Goal: Information Seeking & Learning: Learn about a topic

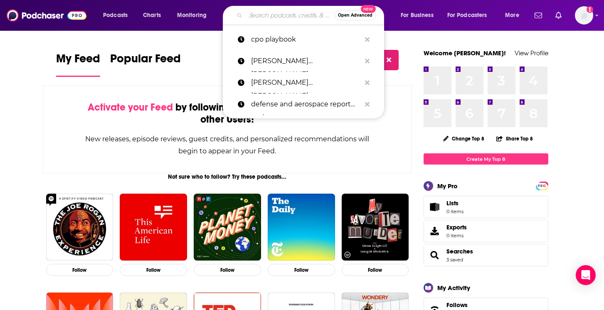
click at [251, 19] on input "Search podcasts, credits, & more..." at bounding box center [290, 15] width 89 height 13
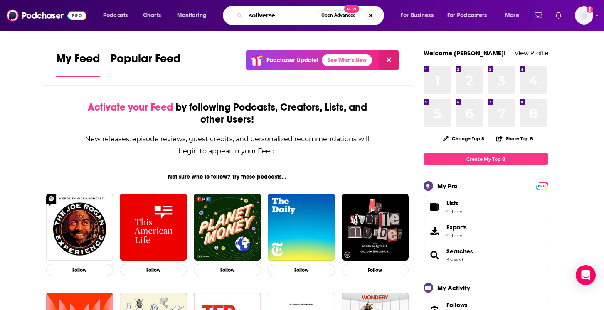
type input "soliverse"
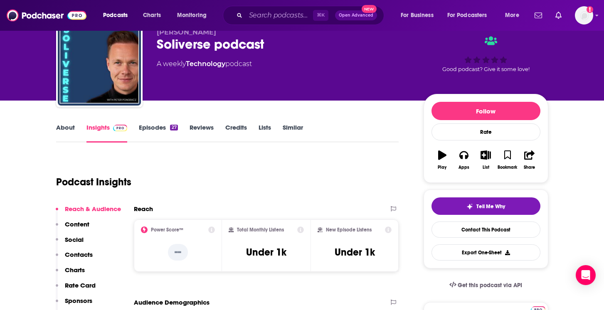
scroll to position [102, 0]
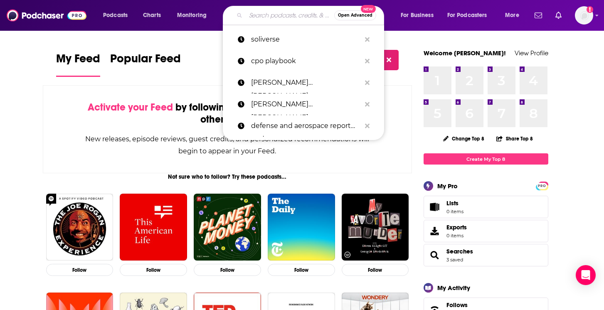
click at [257, 17] on input "Search podcasts, credits, & more..." at bounding box center [290, 15] width 89 height 13
paste input "Social Entrepreneurship and Sustainability:"
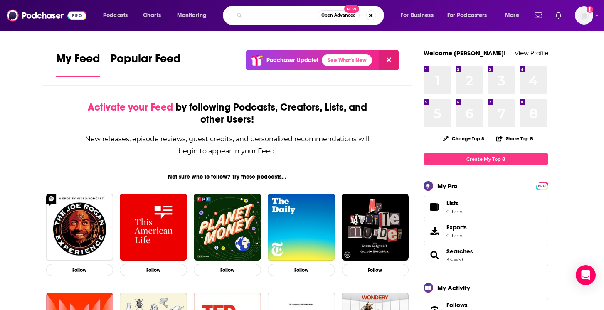
scroll to position [0, 66]
type input "Social Entrepreneurship and Sustainability"
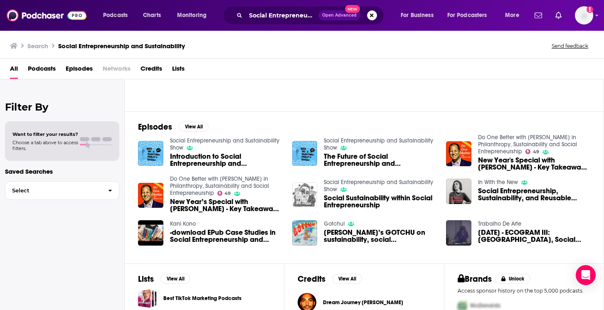
scroll to position [16, 0]
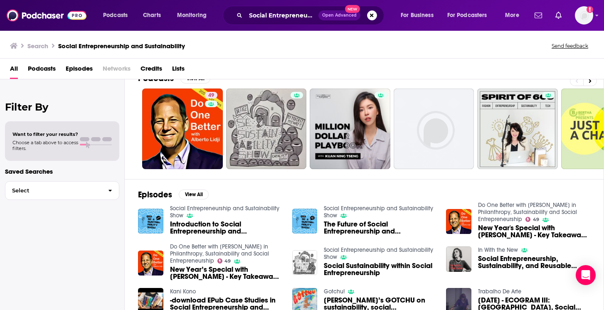
click at [199, 231] on span "Introduction to Social Entrepreneurship and Sustainability" at bounding box center [226, 228] width 112 height 14
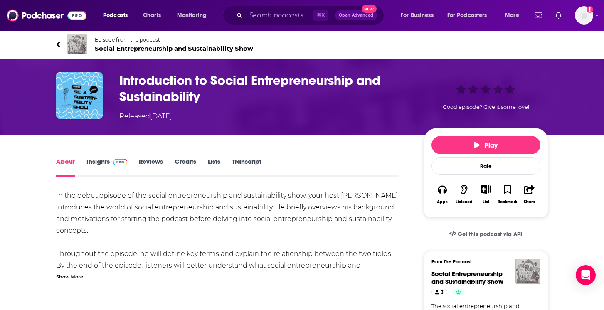
click at [151, 47] on span "Social Entrepreneurship and Sustainability Show" at bounding box center [174, 48] width 158 height 8
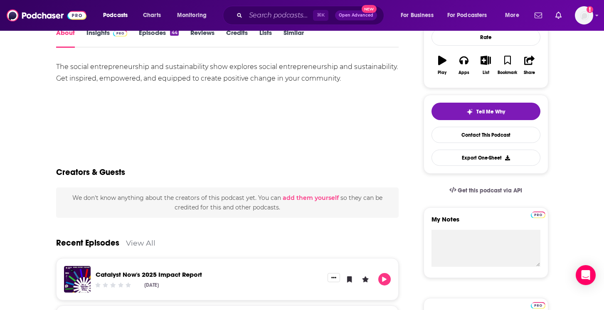
scroll to position [11, 0]
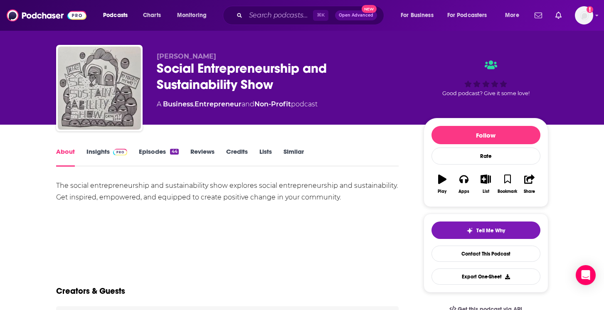
click at [143, 150] on link "Episodes 44" at bounding box center [158, 157] width 39 height 19
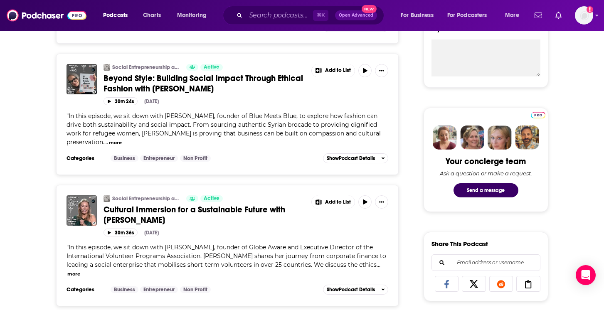
scroll to position [317, 0]
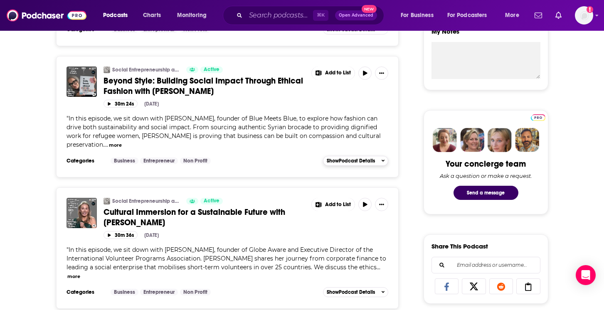
click at [352, 158] on span "Show Podcast Details" at bounding box center [351, 161] width 48 height 6
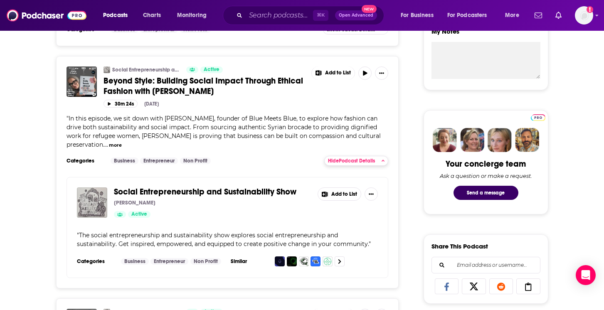
click at [348, 158] on span "Hide Podcast Details" at bounding box center [351, 161] width 47 height 6
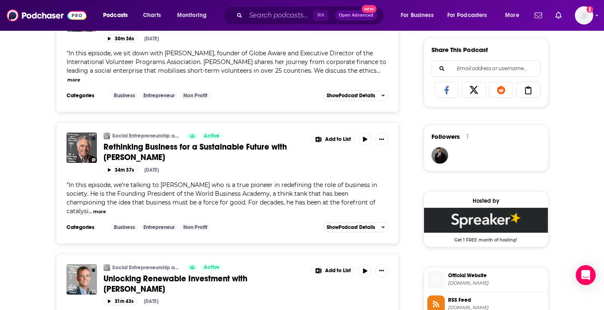
scroll to position [684, 0]
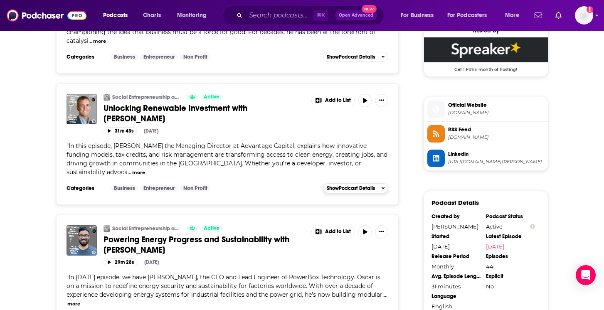
click at [335, 183] on button "Show Podcast Details" at bounding box center [356, 188] width 66 height 10
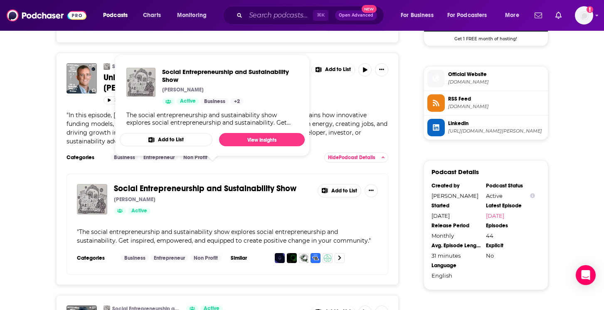
scroll to position [716, 0]
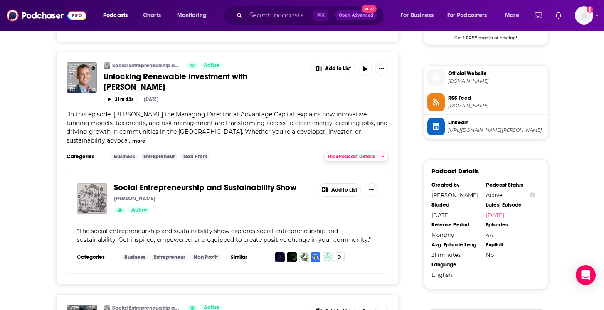
click at [372, 154] on span "Hide Podcast Details" at bounding box center [351, 157] width 47 height 6
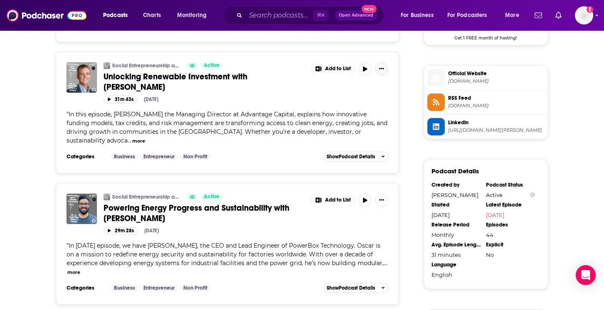
click at [385, 62] on button "Show More Button" at bounding box center [381, 68] width 13 height 13
click at [132, 138] on button "more" at bounding box center [138, 141] width 13 height 7
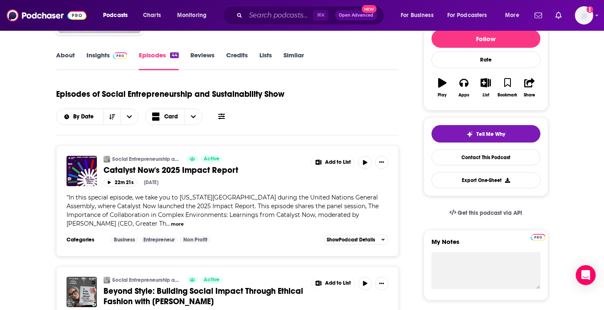
scroll to position [0, 0]
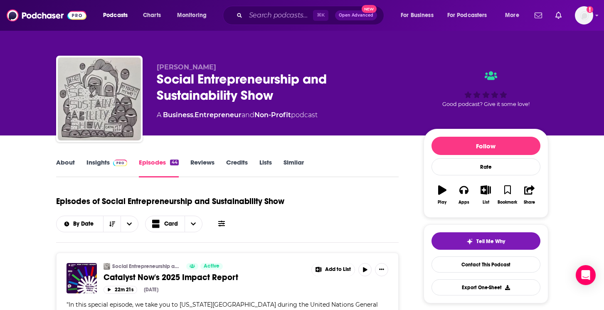
click at [101, 164] on link "Insights" at bounding box center [106, 167] width 41 height 19
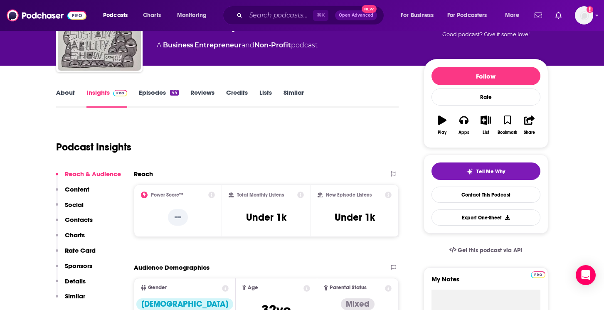
scroll to position [80, 0]
